Goal: Use online tool/utility: Use online tool/utility

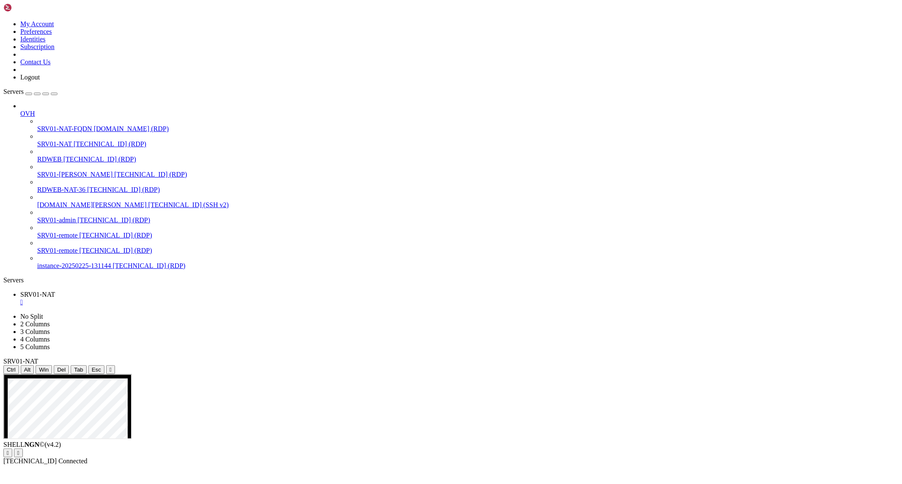
drag, startPoint x: 358, startPoint y: 421, endPoint x: 426, endPoint y: 441, distance: 70.0
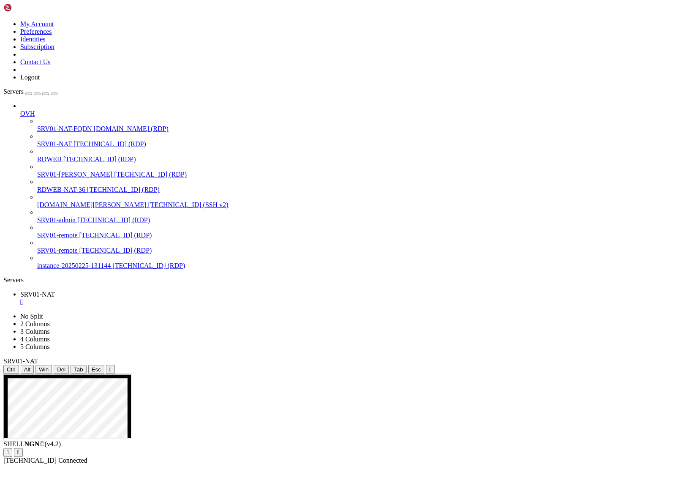
drag, startPoint x: 288, startPoint y: 652, endPoint x: 296, endPoint y: 656, distance: 9.1
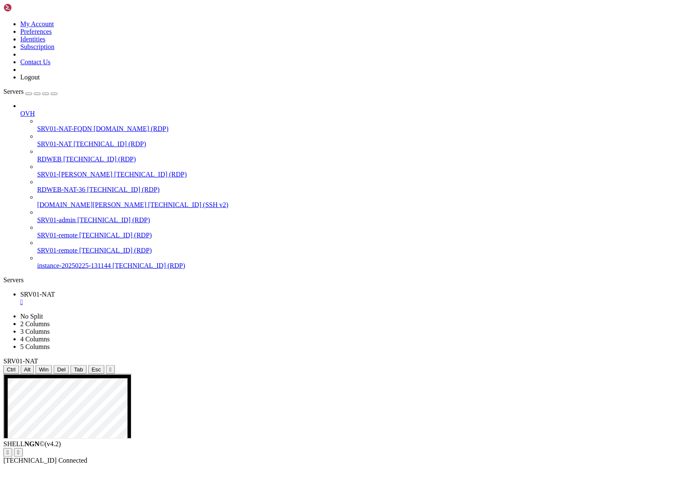
drag, startPoint x: 228, startPoint y: 617, endPoint x: 270, endPoint y: 618, distance: 41.4
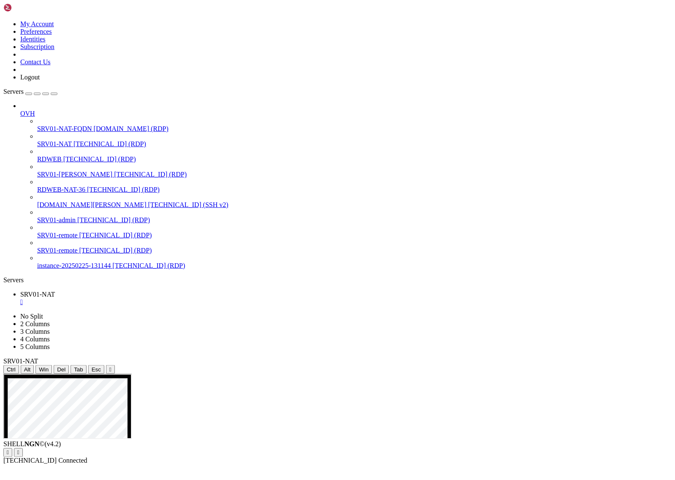
drag, startPoint x: 270, startPoint y: 618, endPoint x: 228, endPoint y: 616, distance: 41.9
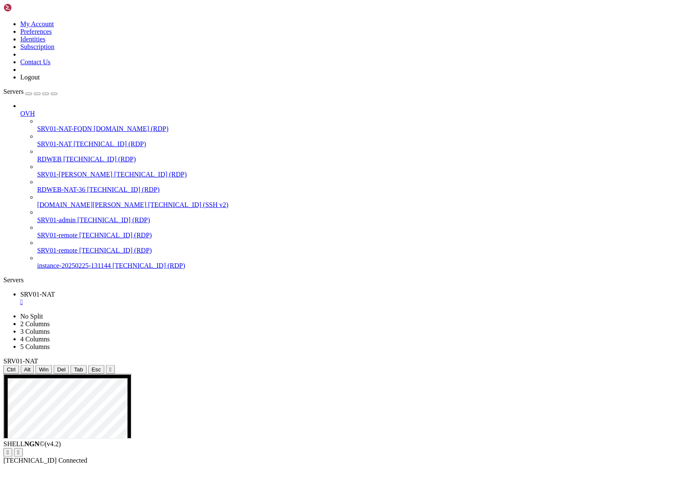
drag, startPoint x: 322, startPoint y: 563, endPoint x: 265, endPoint y: 549, distance: 57.9
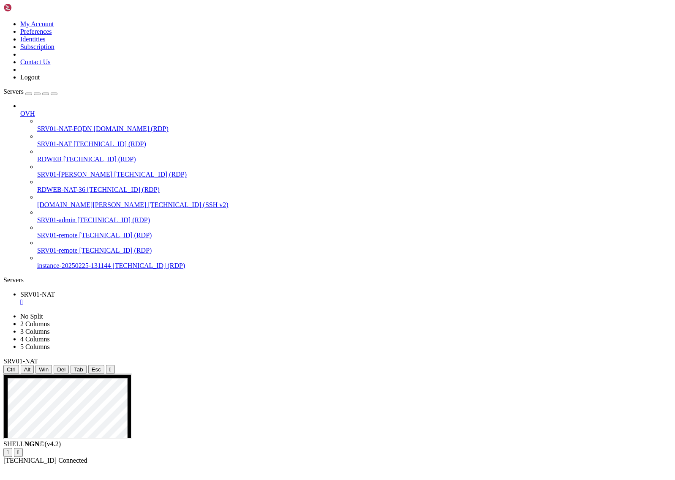
drag, startPoint x: 166, startPoint y: 592, endPoint x: 371, endPoint y: 662, distance: 216.6
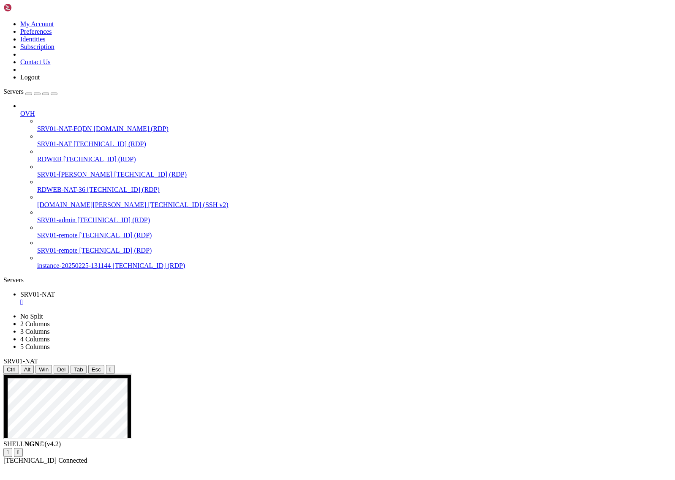
drag, startPoint x: 319, startPoint y: 511, endPoint x: 393, endPoint y: 595, distance: 112.0
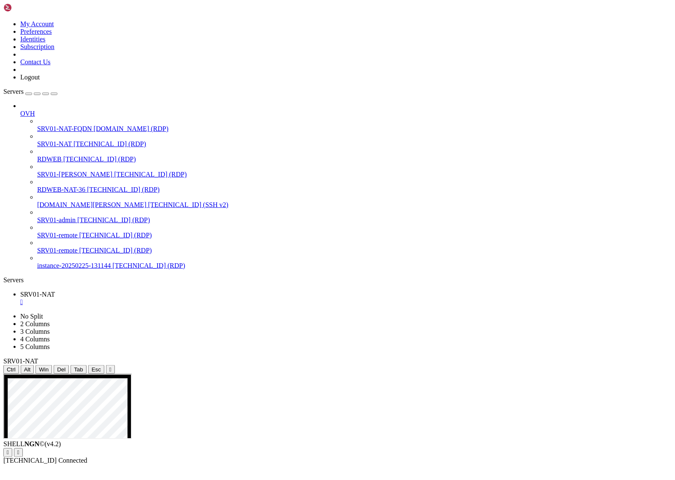
drag, startPoint x: 393, startPoint y: 595, endPoint x: 372, endPoint y: 556, distance: 44.4
drag, startPoint x: 372, startPoint y: 556, endPoint x: 418, endPoint y: 463, distance: 103.4
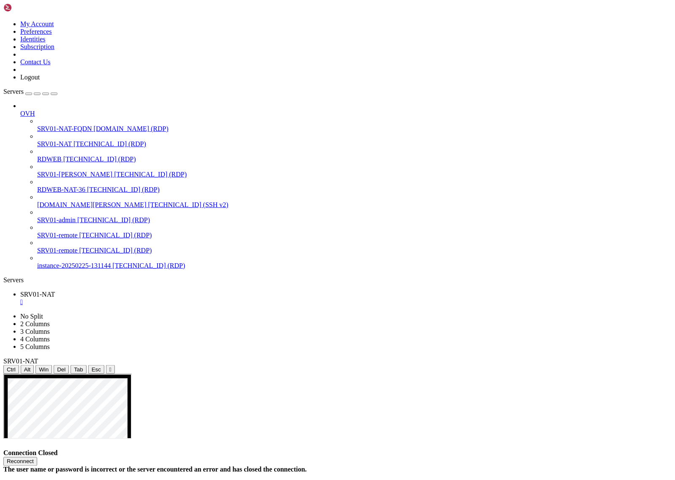
click at [487, 450] on div "Connection Closed Reconnect The user name or password is incorrect or the serve…" at bounding box center [337, 462] width 669 height 24
click at [366, 457] on div "Reconnect" at bounding box center [337, 461] width 669 height 9
click at [37, 457] on button "Reconnect" at bounding box center [20, 461] width 34 height 9
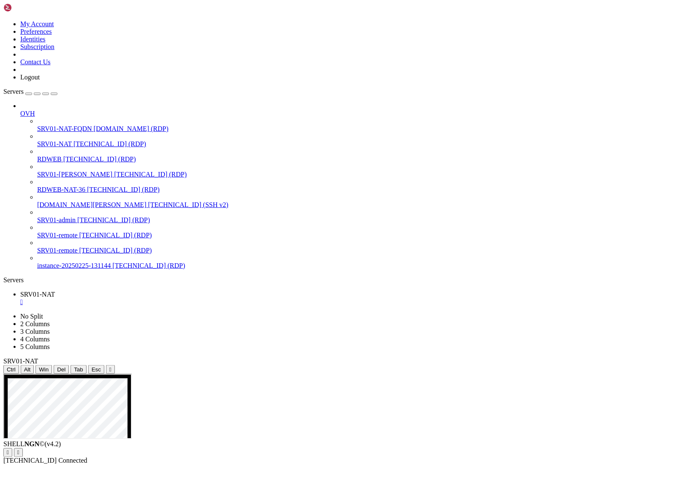
drag, startPoint x: 152, startPoint y: 710, endPoint x: 147, endPoint y: 634, distance: 75.4
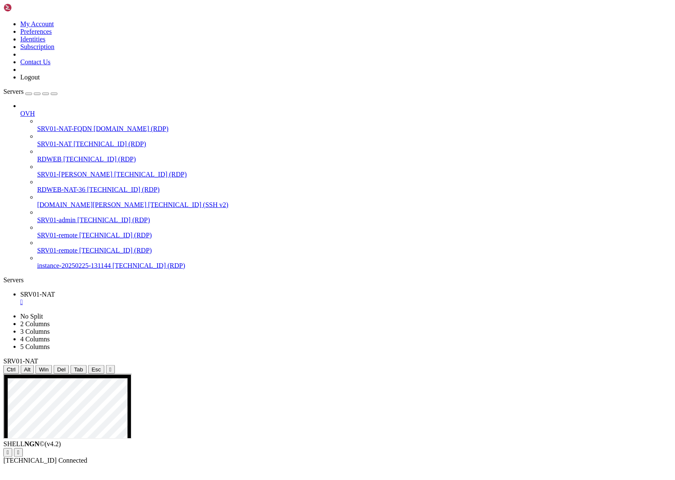
drag, startPoint x: 317, startPoint y: 495, endPoint x: 251, endPoint y: 496, distance: 66.4
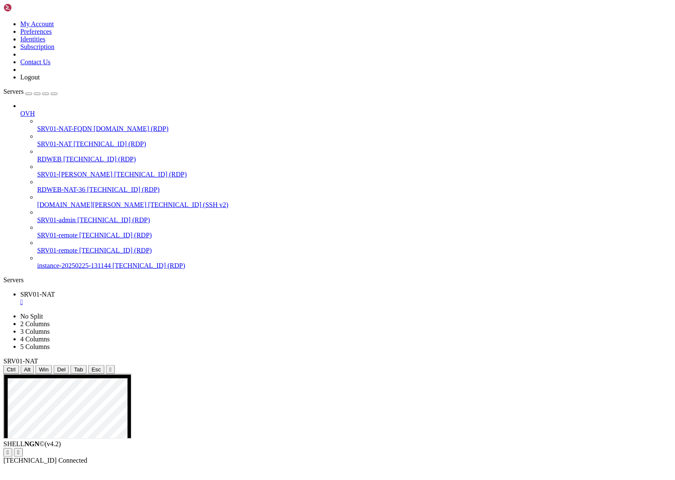
drag, startPoint x: 434, startPoint y: 480, endPoint x: 536, endPoint y: 505, distance: 104.9
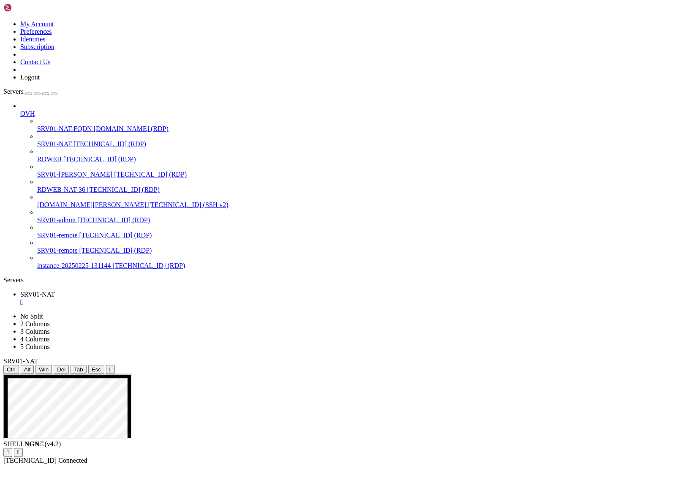
drag, startPoint x: 339, startPoint y: 565, endPoint x: 258, endPoint y: 562, distance: 80.4
drag, startPoint x: 380, startPoint y: 506, endPoint x: 281, endPoint y: 507, distance: 98.9
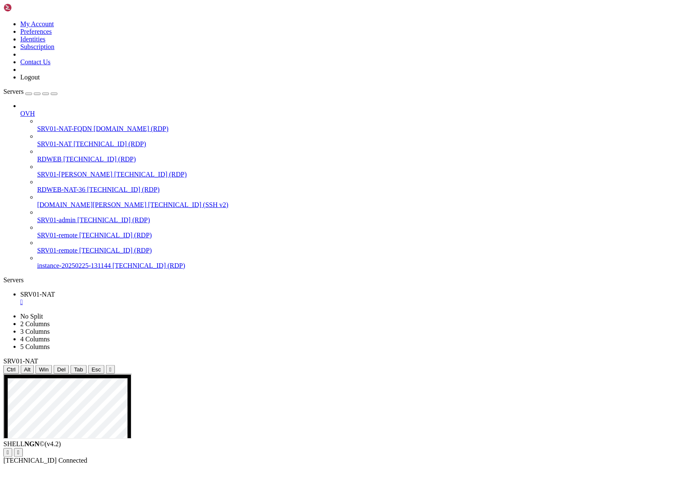
drag, startPoint x: 325, startPoint y: 565, endPoint x: 266, endPoint y: 561, distance: 59.7
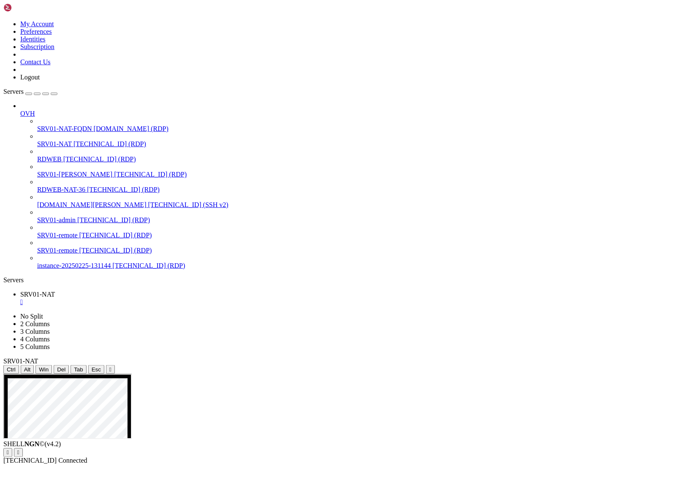
drag, startPoint x: 327, startPoint y: 561, endPoint x: 256, endPoint y: 545, distance: 72.8
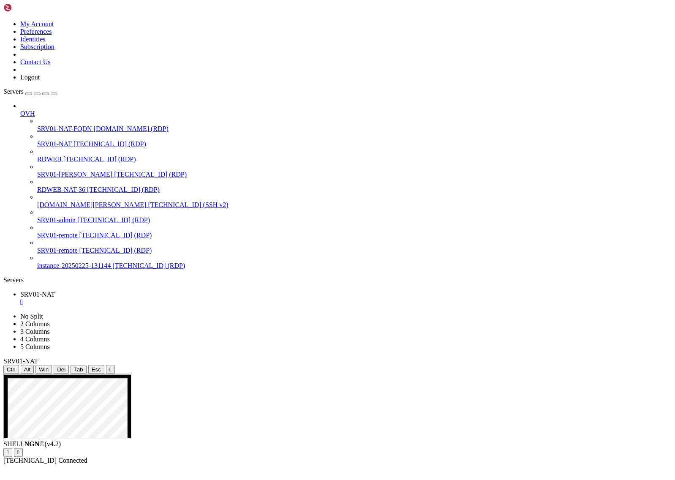
drag, startPoint x: 309, startPoint y: 537, endPoint x: 324, endPoint y: 544, distance: 17.2
drag, startPoint x: 310, startPoint y: 546, endPoint x: 316, endPoint y: 555, distance: 10.7
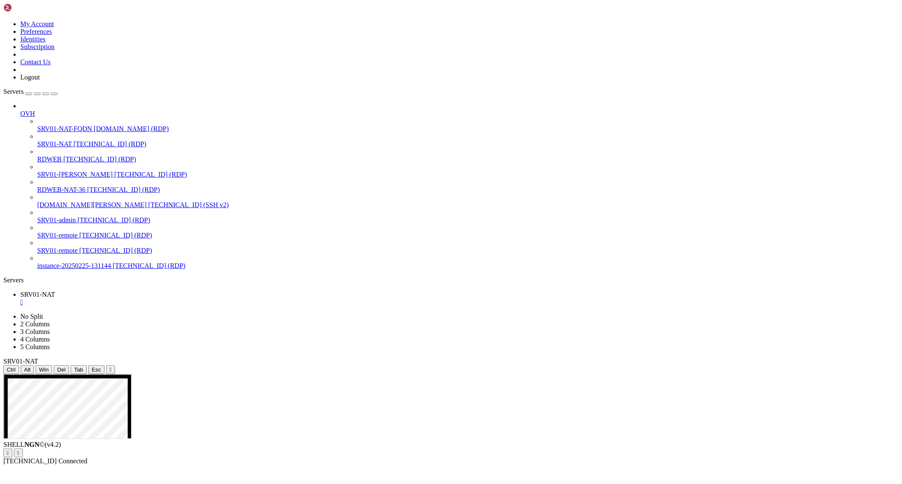
drag, startPoint x: 449, startPoint y: 555, endPoint x: 352, endPoint y: 546, distance: 97.2
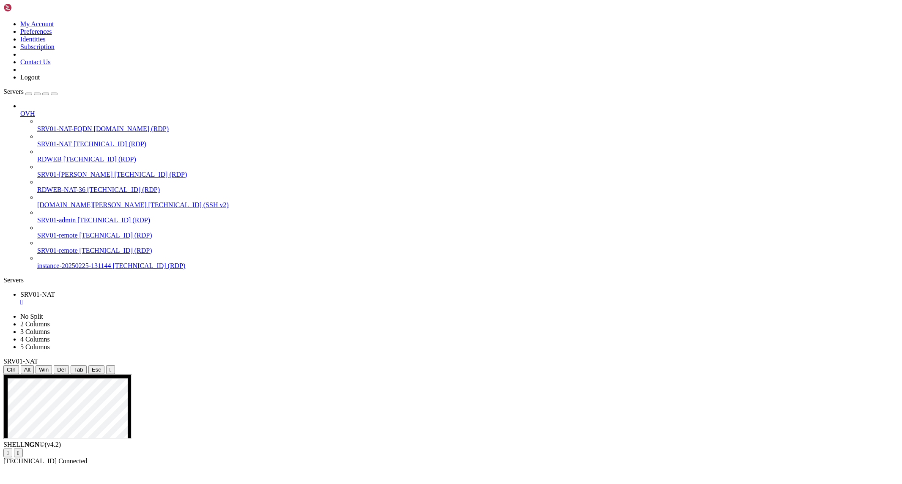
click at [237, 465] on div "SHELL NGN © (v 4.2 )   [TECHNICAL_ID] Connected" at bounding box center [450, 453] width 895 height 24
